Goal: Find specific page/section: Find specific page/section

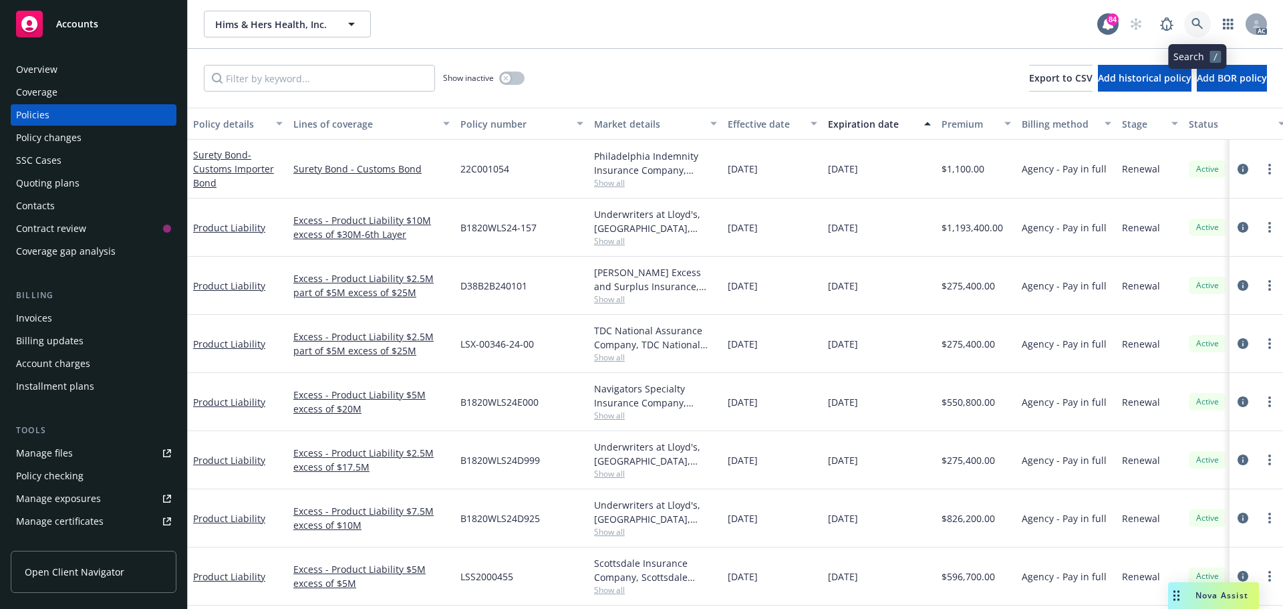
click at [1197, 17] on link at bounding box center [1197, 24] width 27 height 27
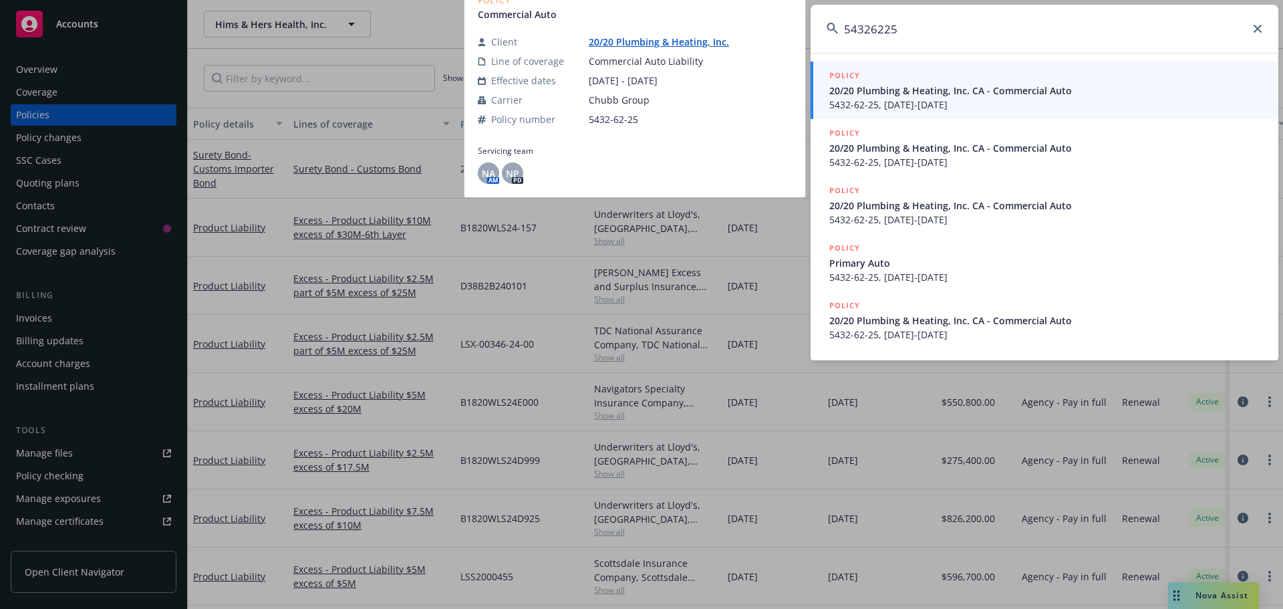
type input "54326225"
click at [910, 79] on div "POLICY" at bounding box center [1045, 76] width 433 height 15
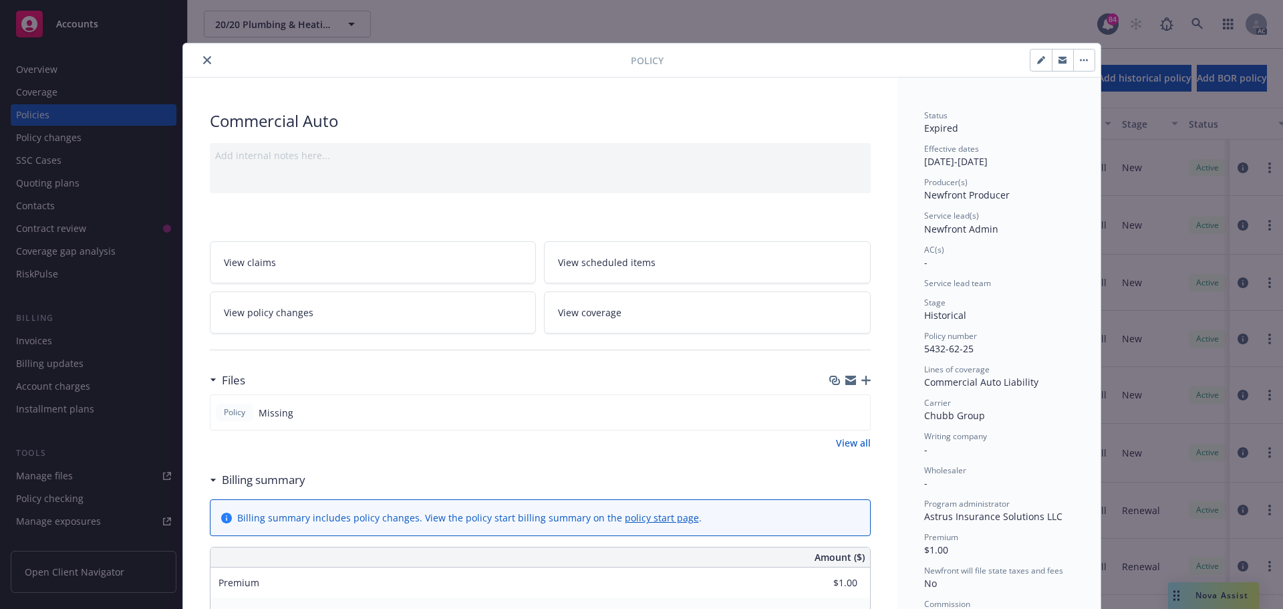
click at [203, 59] on icon "close" at bounding box center [207, 60] width 8 height 8
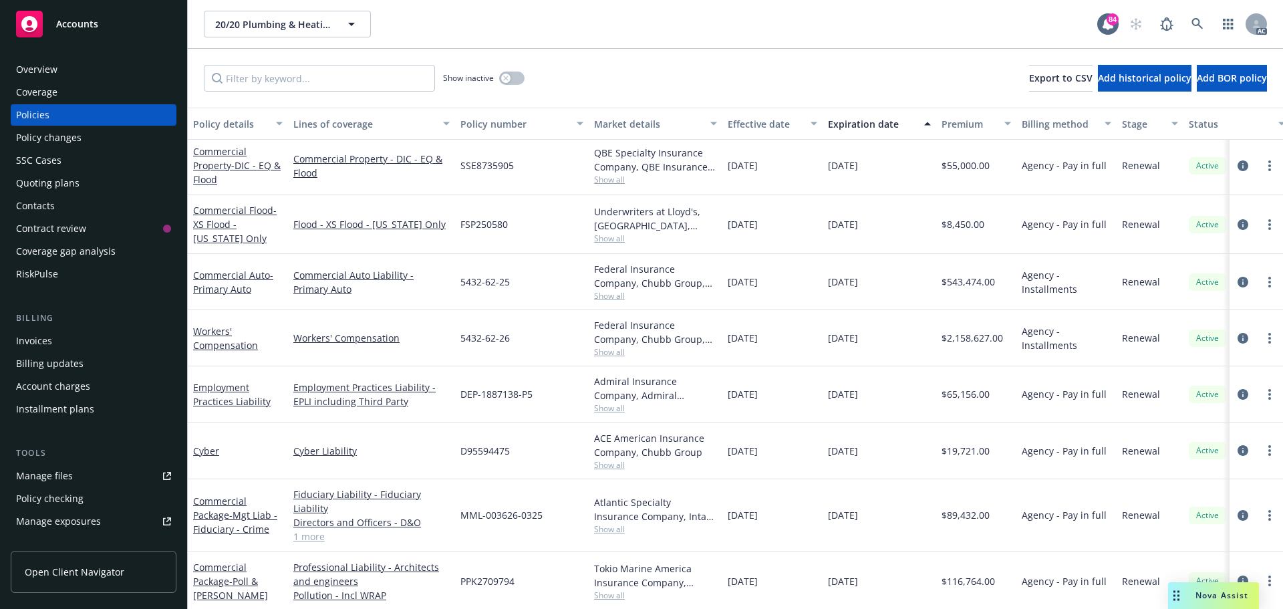
scroll to position [446, 0]
click at [607, 288] on span "Show all" at bounding box center [655, 293] width 123 height 11
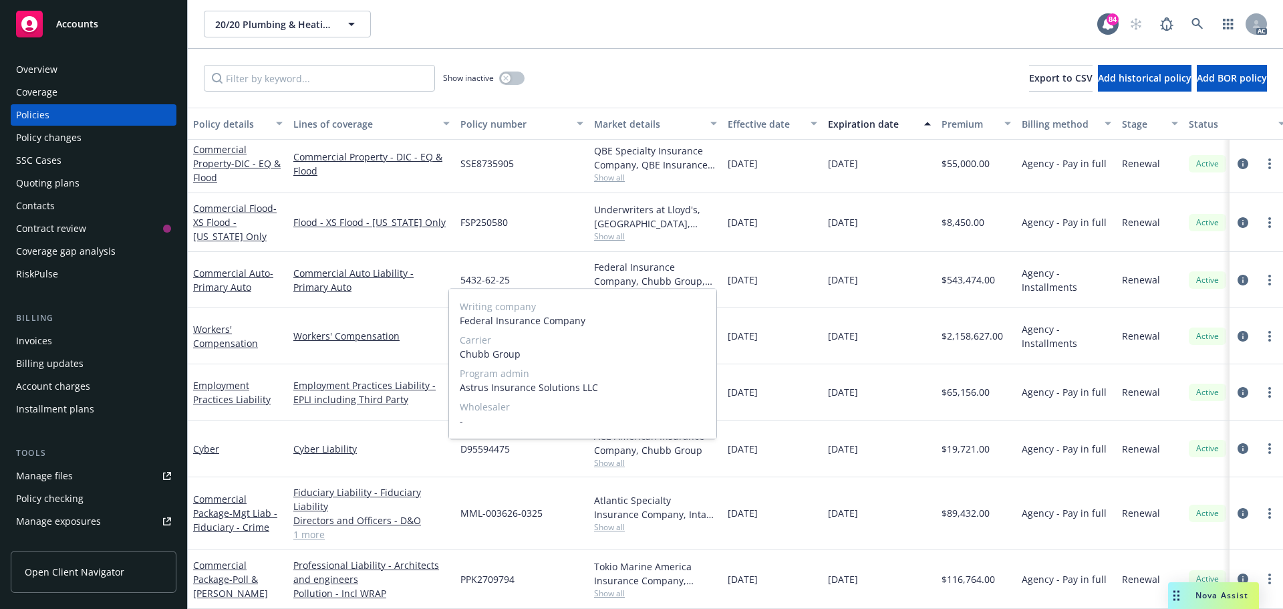
click at [607, 288] on span "Show all" at bounding box center [655, 293] width 123 height 11
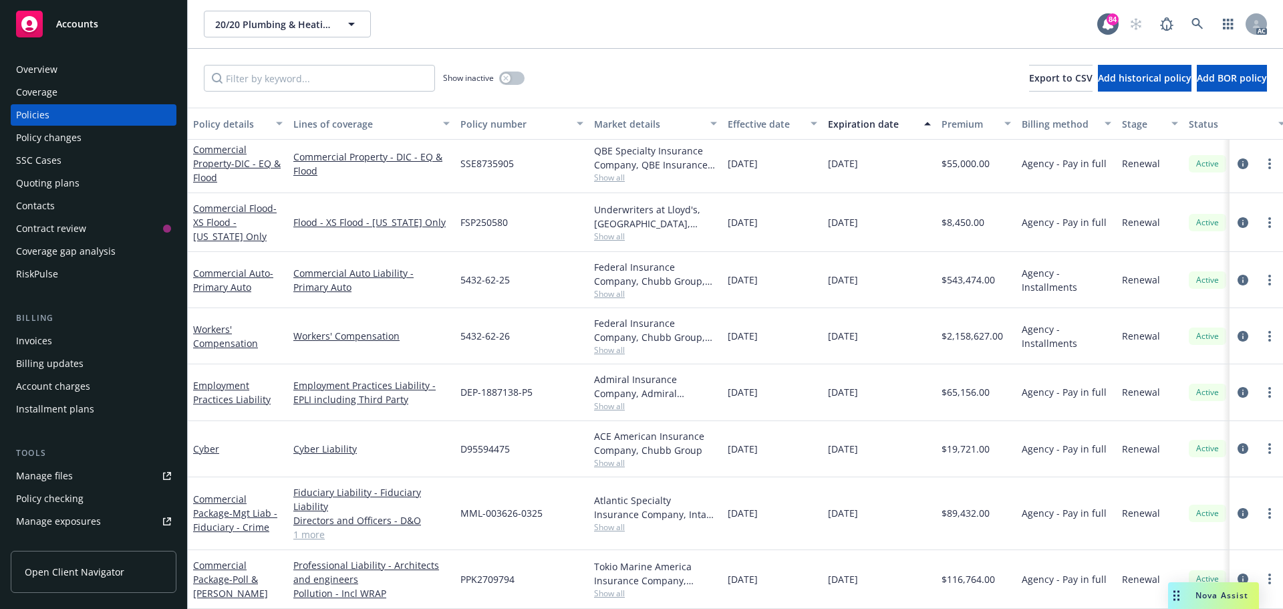
click at [604, 288] on span "Show all" at bounding box center [655, 293] width 123 height 11
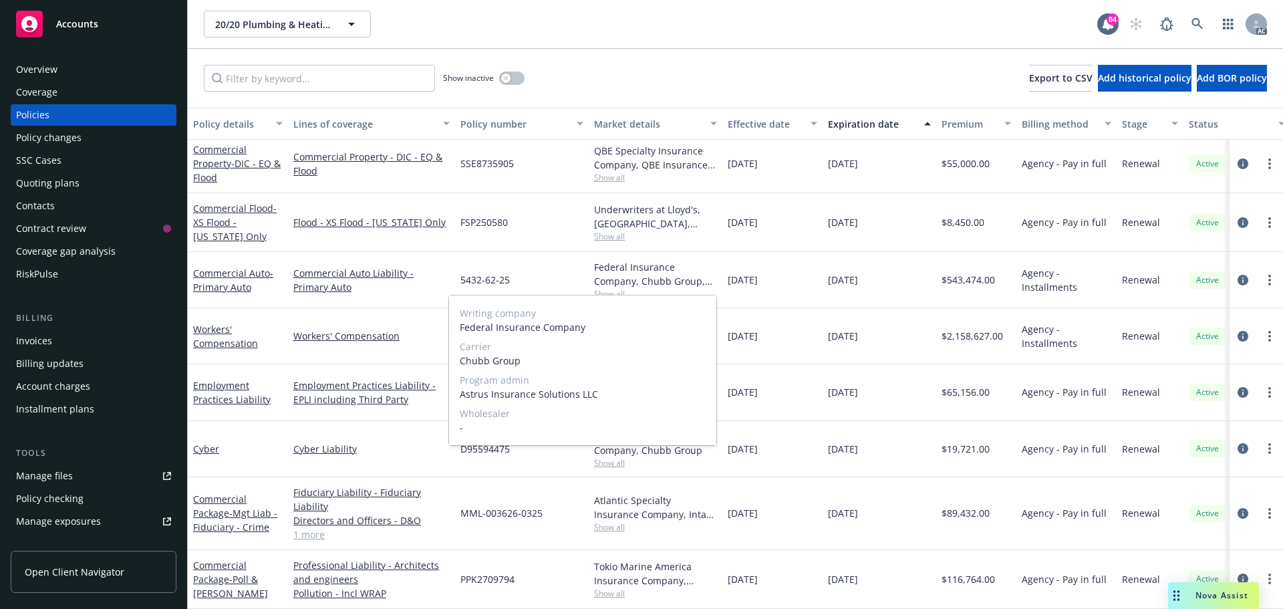
click at [605, 260] on div "Federal Insurance Company, Chubb Group, Astrus Insurance Solutions LLC" at bounding box center [655, 274] width 123 height 28
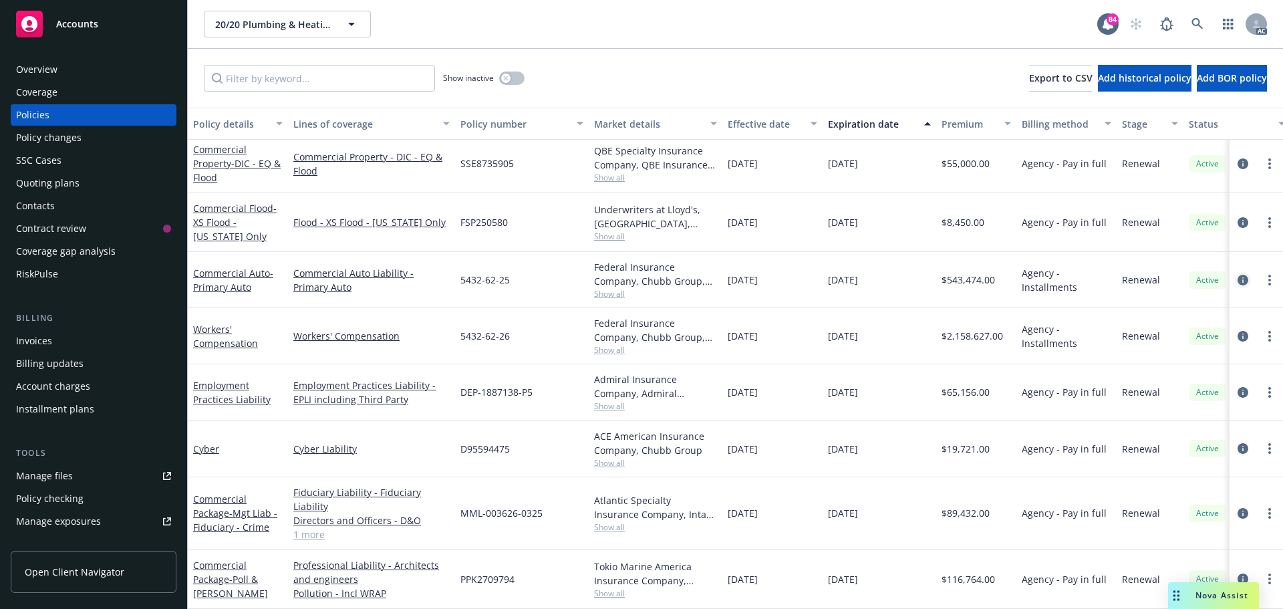
click at [1237, 275] on icon "circleInformation" at bounding box center [1242, 280] width 11 height 11
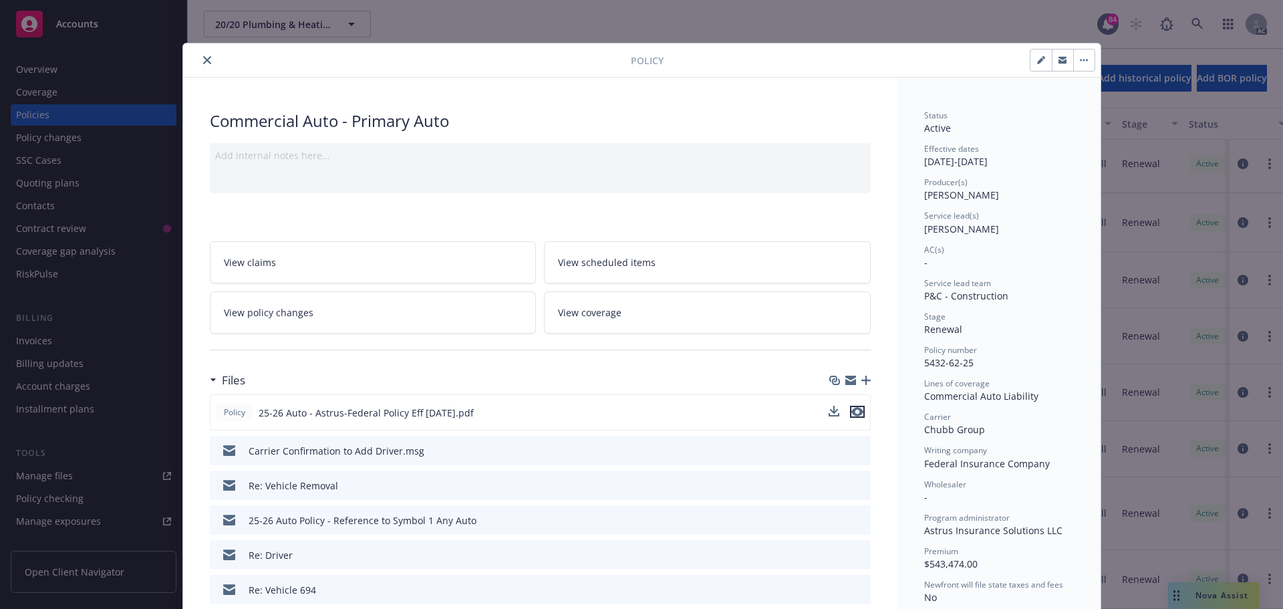
click at [851, 409] on icon "preview file" at bounding box center [857, 411] width 12 height 9
click at [203, 56] on icon "close" at bounding box center [207, 60] width 8 height 8
